Goal: Browse casually: Explore the website without a specific task or goal

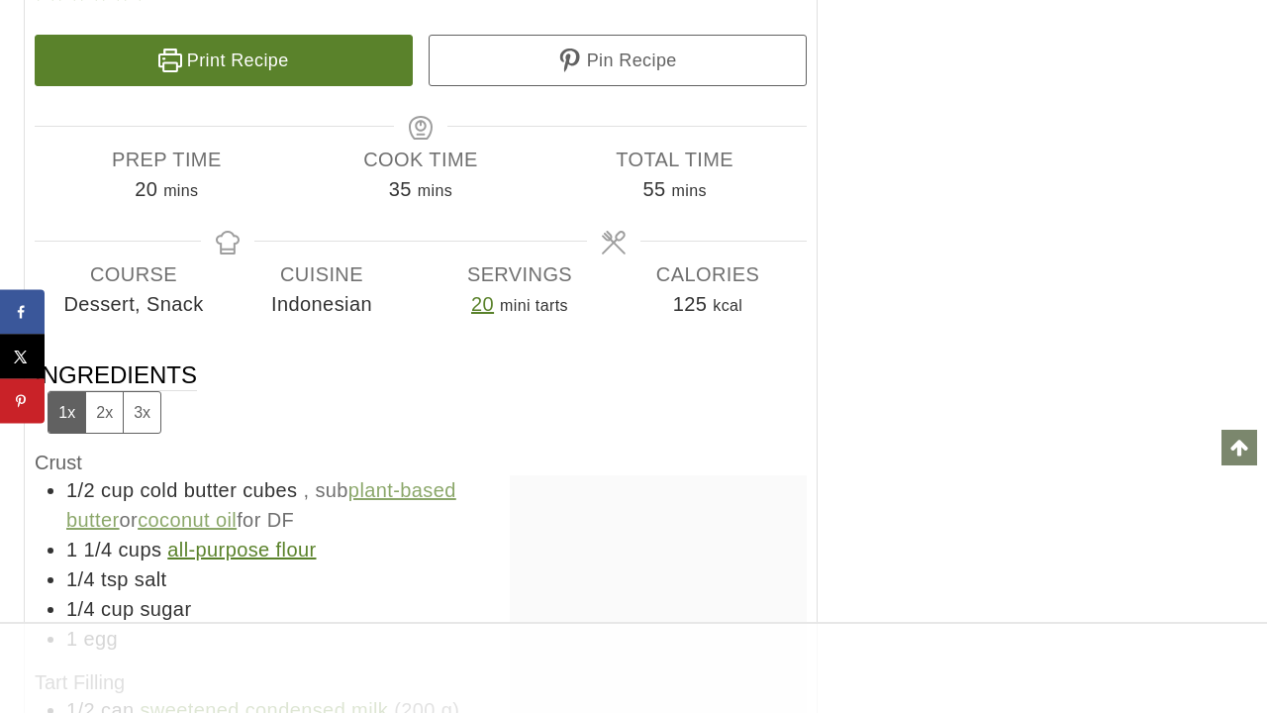
scroll to position [29039, 0]
